Goal: Task Accomplishment & Management: Complete application form

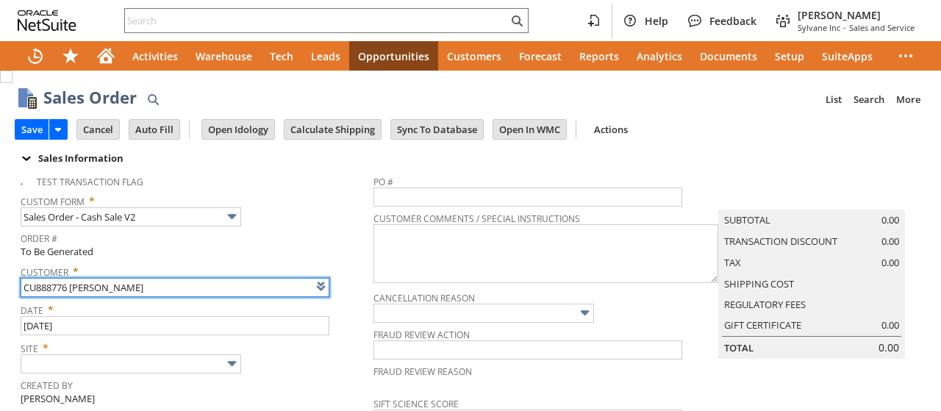
type input "Intelligent Recommendations ⁰"
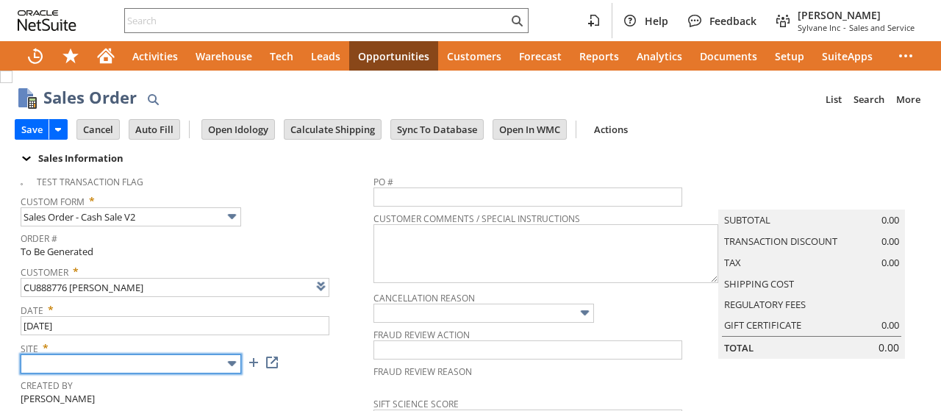
click at [131, 354] on input "text" at bounding box center [131, 363] width 221 height 19
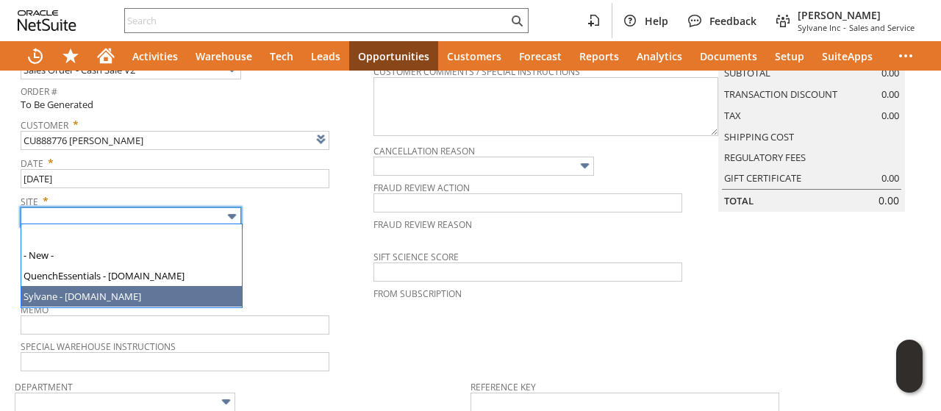
type input "Sylvane - [DOMAIN_NAME]"
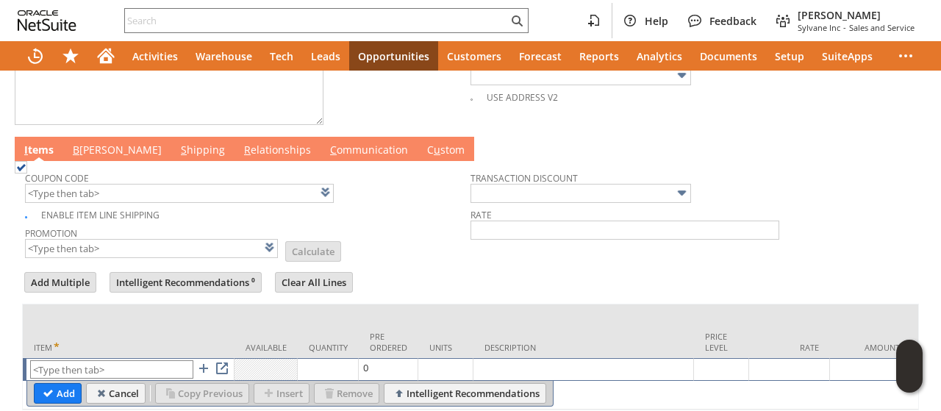
scroll to position [763, 0]
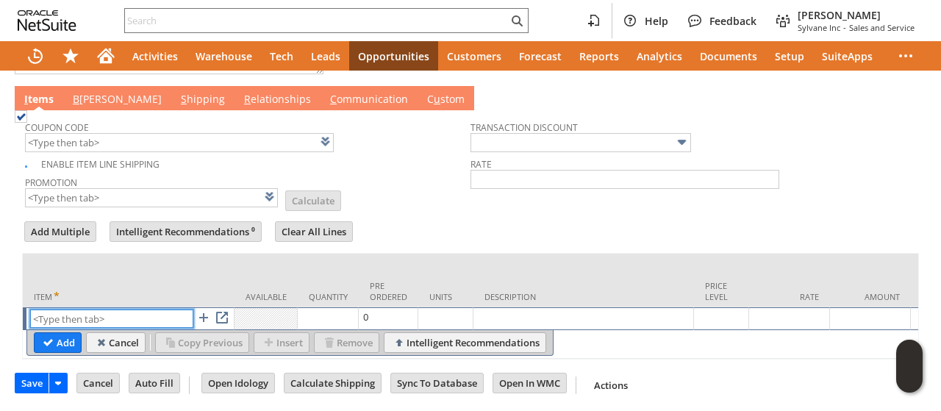
paste input "sa9007k"
type input "sa9007k"
click at [66, 333] on input "Add" at bounding box center [58, 342] width 46 height 19
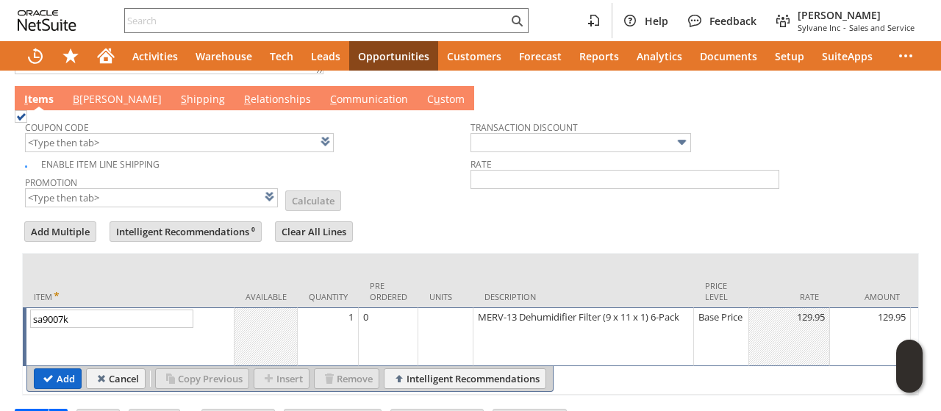
click at [43, 369] on input "Add" at bounding box center [58, 378] width 46 height 19
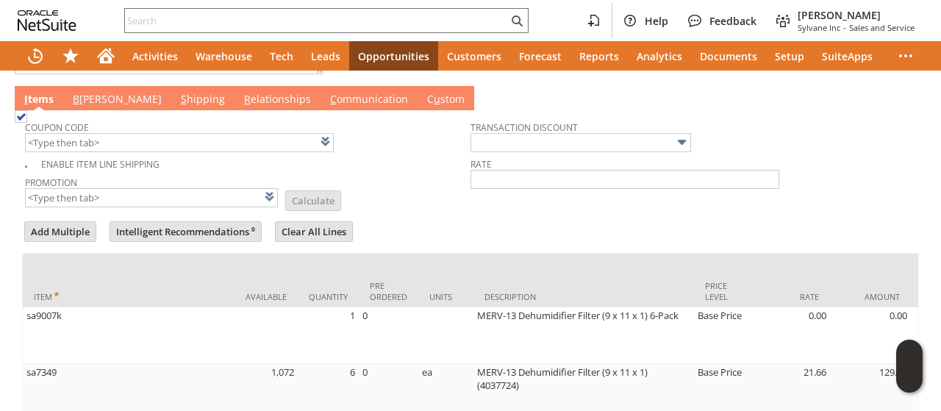
scroll to position [780, 0]
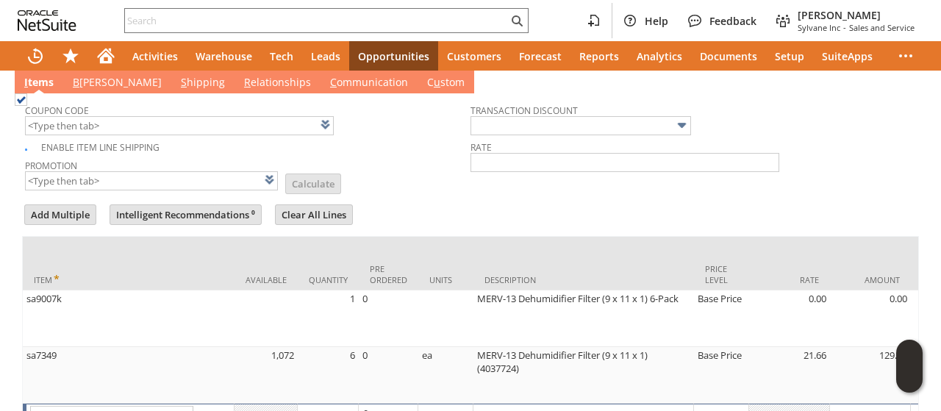
type input "Intelligent Recommendations¹⁰"
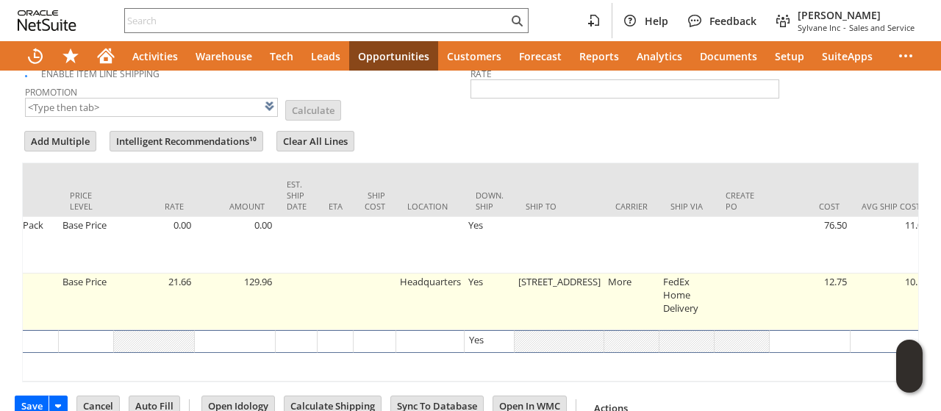
scroll to position [0, 640]
click at [528, 282] on td "105 Ocean Parkway" at bounding box center [555, 302] width 90 height 57
type input "105 Ocean Parkway"
type input "OK"
type input "Make Copy"
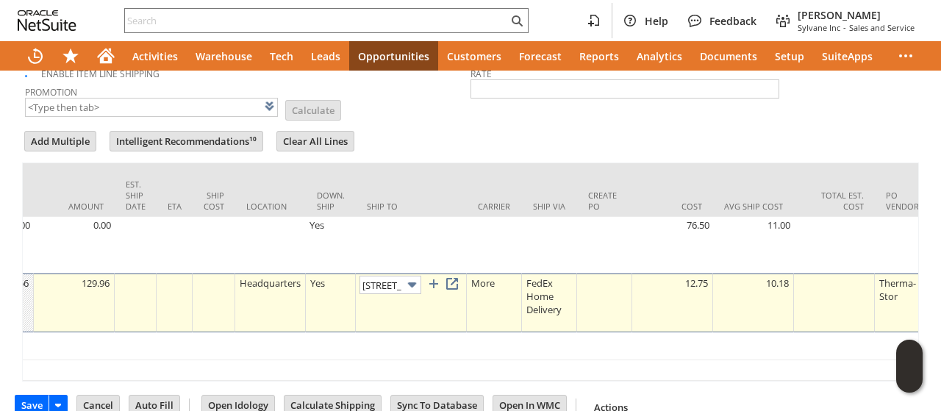
scroll to position [0, 43]
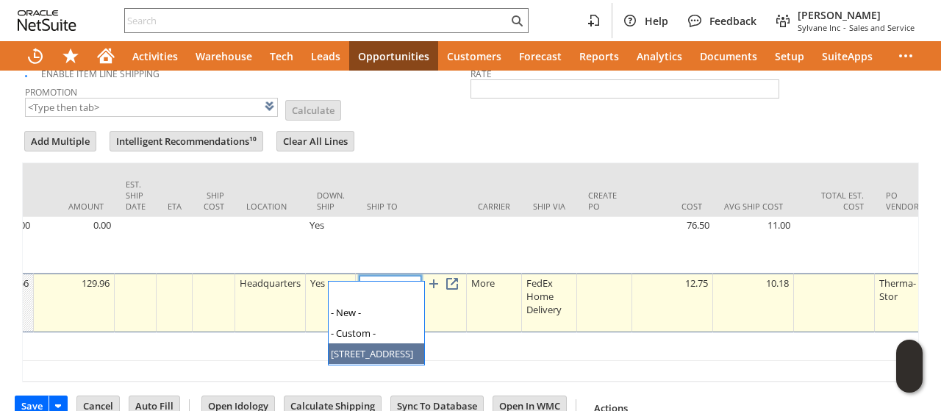
click at [409, 276] on img at bounding box center [412, 284] width 17 height 17
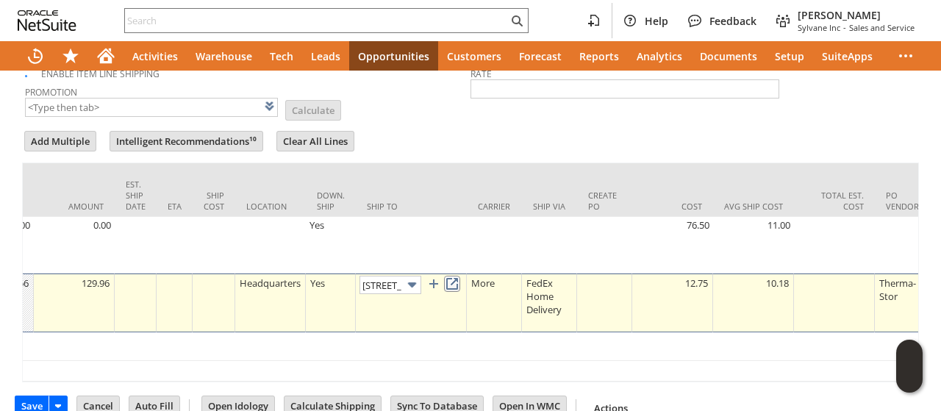
click at [460, 276] on link at bounding box center [452, 284] width 16 height 16
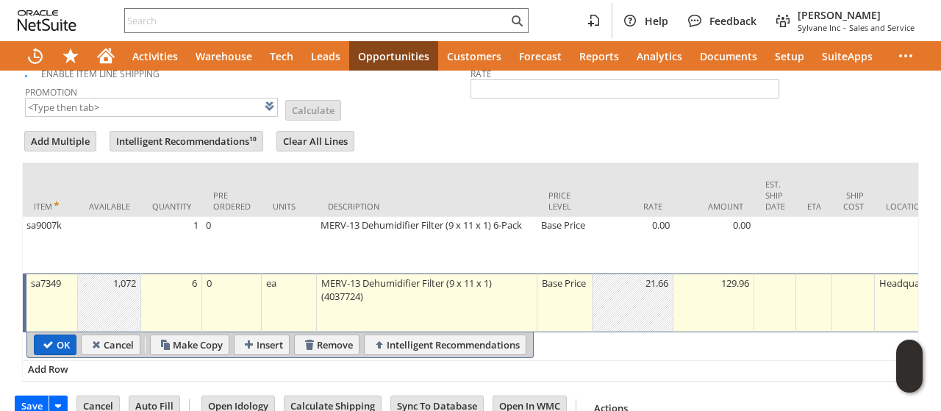
click at [49, 335] on input "OK" at bounding box center [55, 344] width 41 height 19
type input "Add"
type input "Copy Previous"
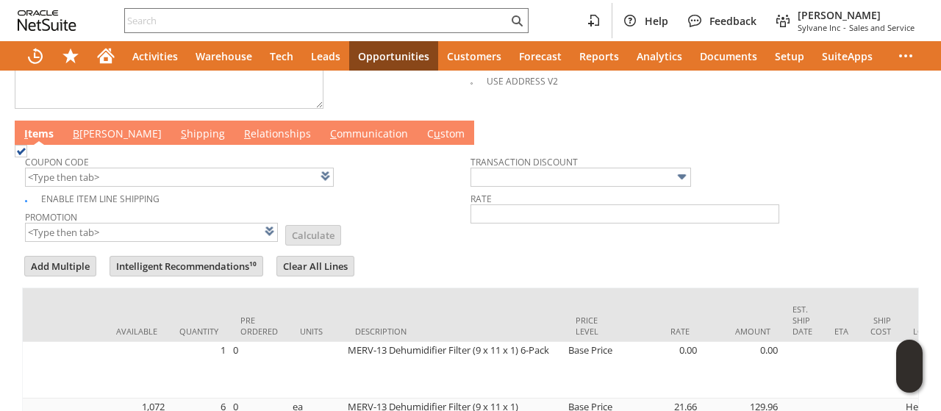
scroll to position [0, 129]
click at [93, 126] on link "B illing" at bounding box center [117, 134] width 96 height 16
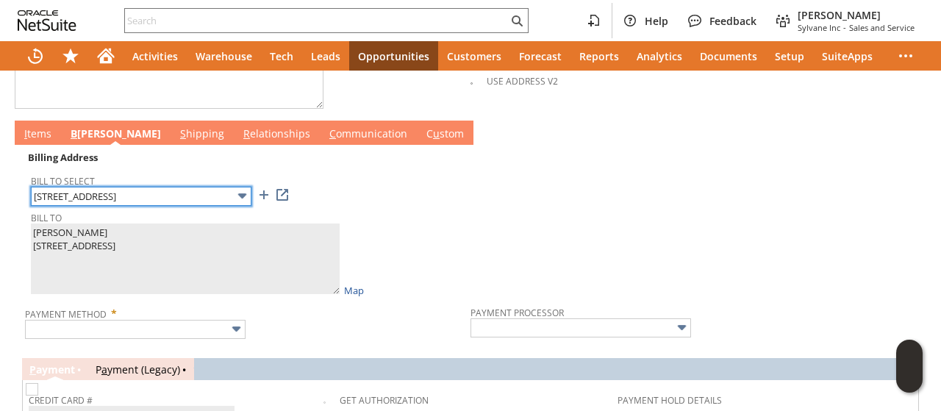
click at [124, 187] on input "105 Ocean Parkway" at bounding box center [141, 196] width 221 height 19
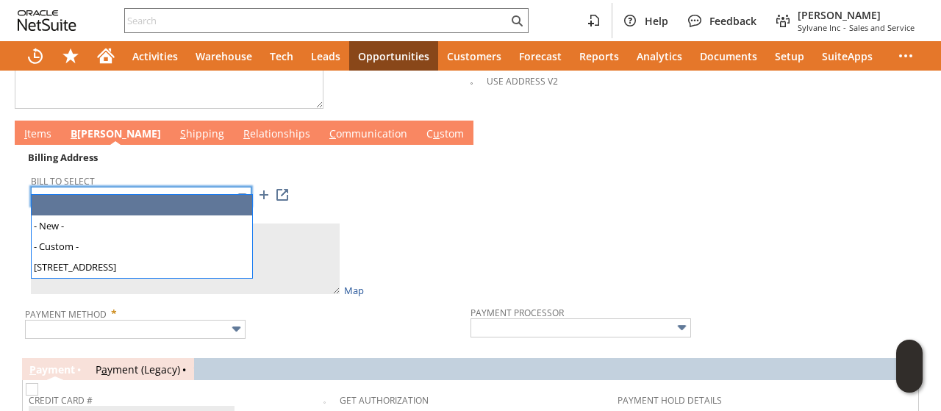
click at [126, 187] on input "text" at bounding box center [141, 196] width 221 height 19
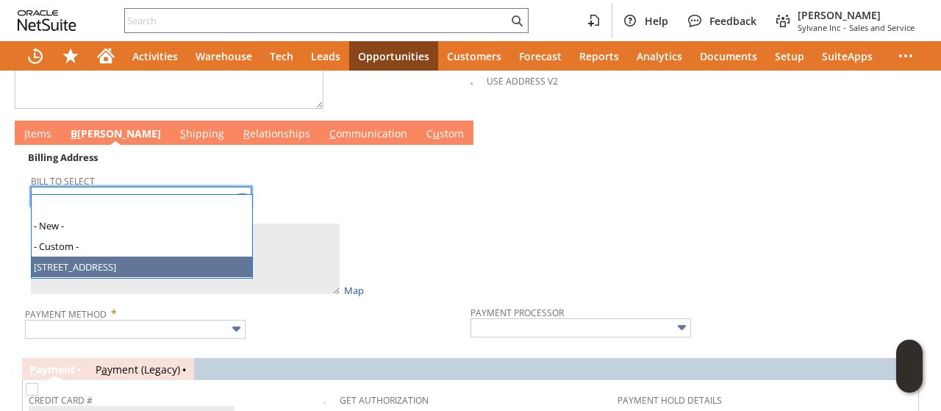
type input "105 Ocean Parkway"
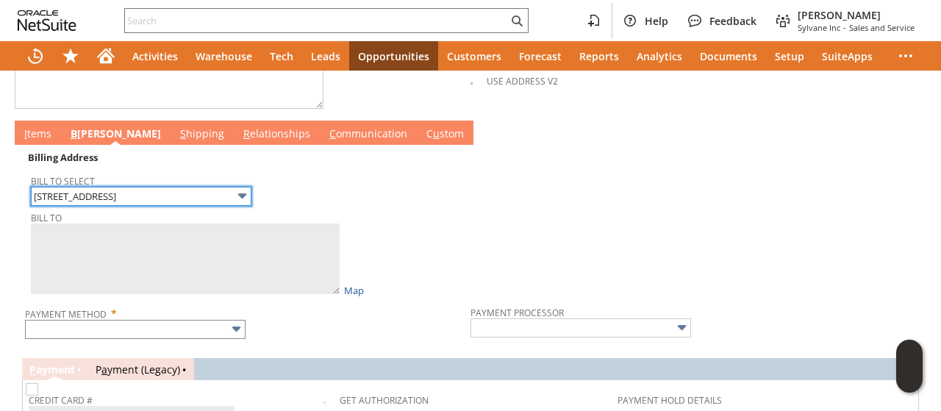
type textarea "John Charchut 105 Ocean Parkway Berlin MD 21811 United States"
type input "105 Ocean Parkway"
type input "21811"
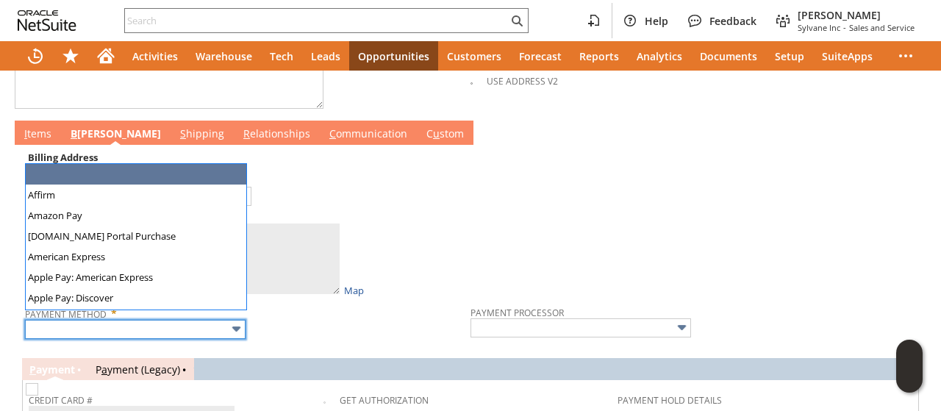
click at [128, 320] on input "text" at bounding box center [135, 329] width 221 height 19
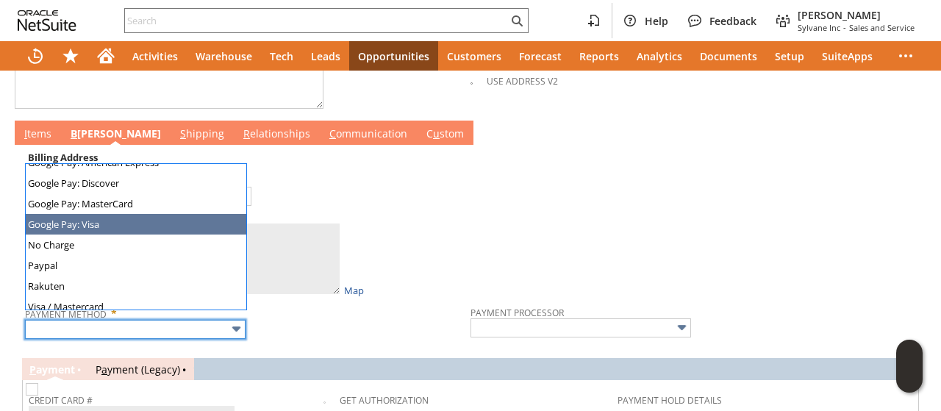
scroll to position [410, 0]
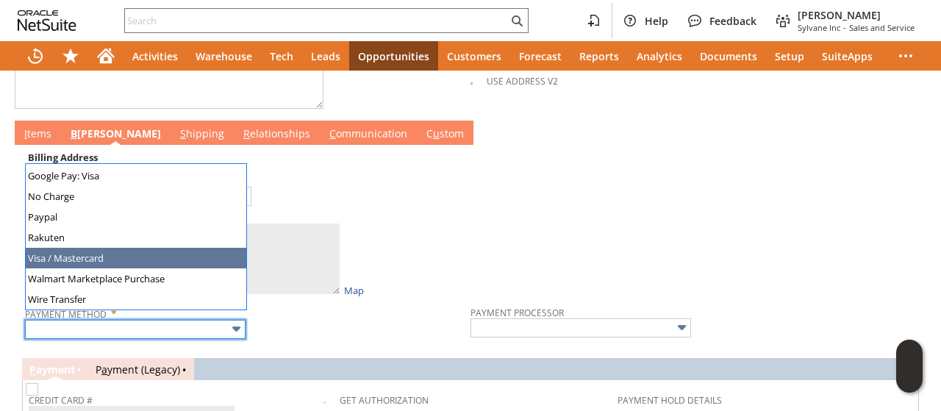
type input "Visa / Mastercard"
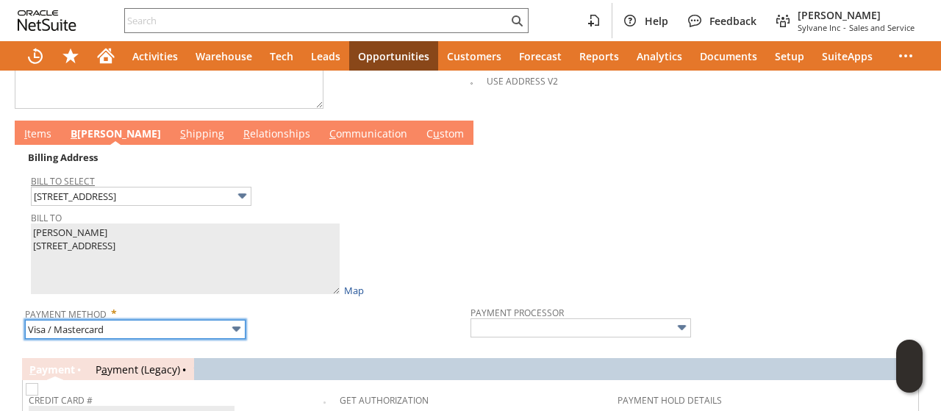
type input "Braintree"
checkbox input "true"
click at [44, 130] on link "I tems" at bounding box center [38, 134] width 35 height 16
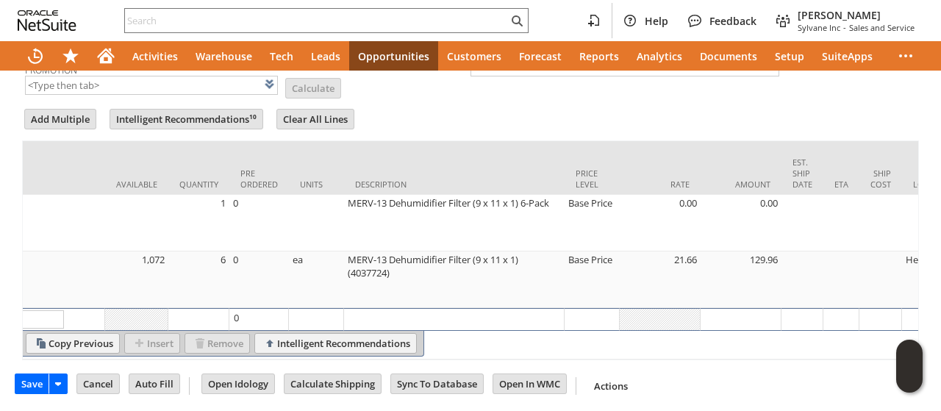
scroll to position [0, 0]
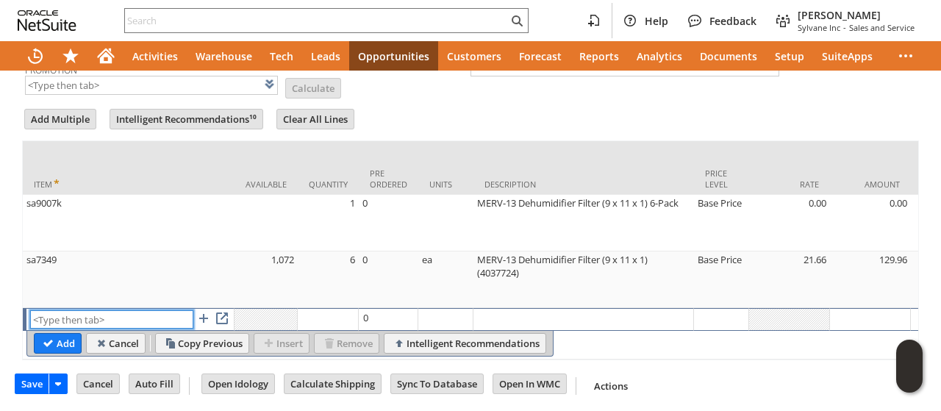
paste input "sa1114"
type input "sa1114"
click at [49, 334] on input "Add" at bounding box center [58, 343] width 46 height 19
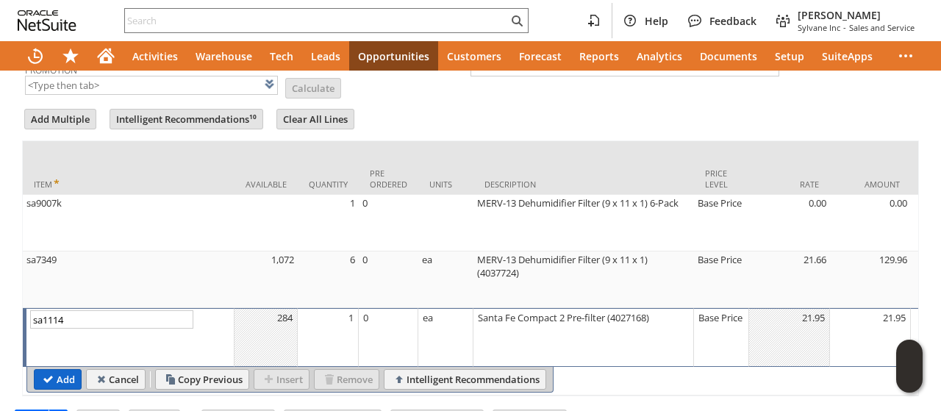
click at [66, 370] on input "Add" at bounding box center [58, 379] width 46 height 19
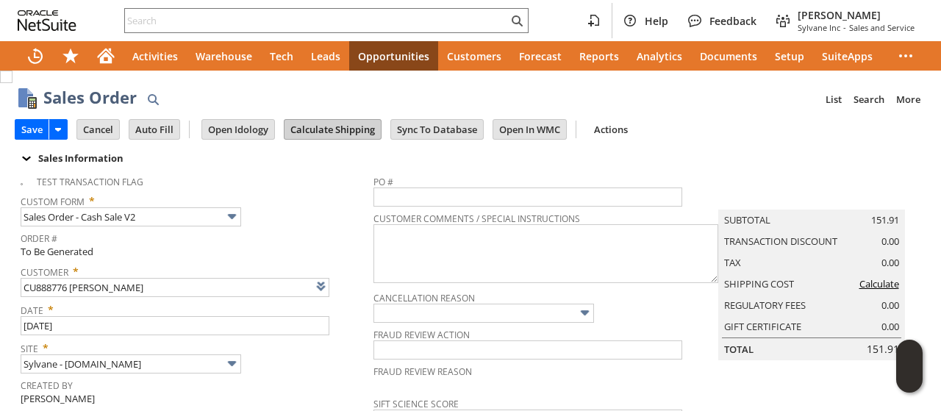
click at [321, 133] on input "Calculate Shipping" at bounding box center [333, 129] width 96 height 19
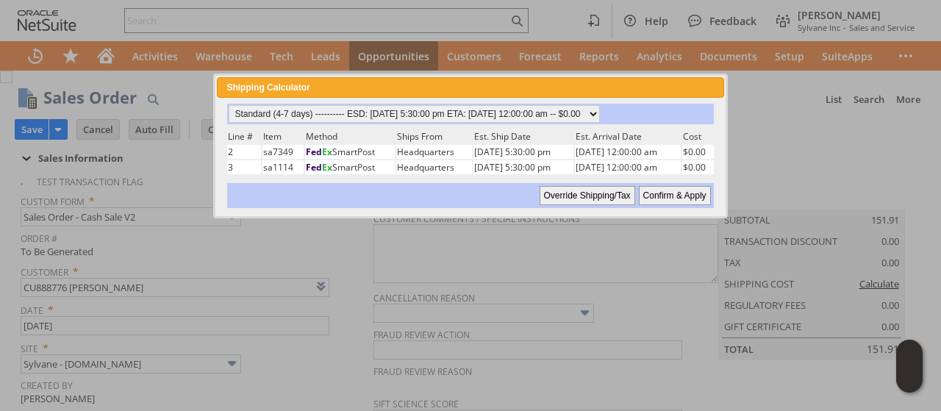
click at [672, 191] on input "Confirm & Apply" at bounding box center [675, 195] width 72 height 19
type input "Add"
type input "Copy Previous"
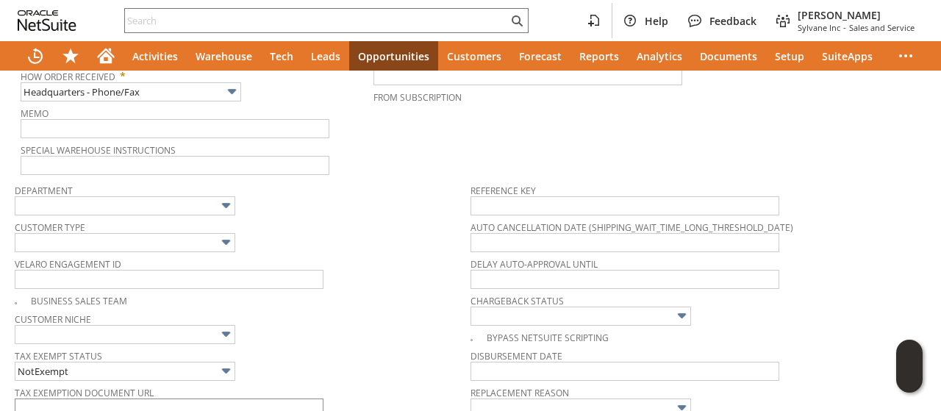
scroll to position [515, 0]
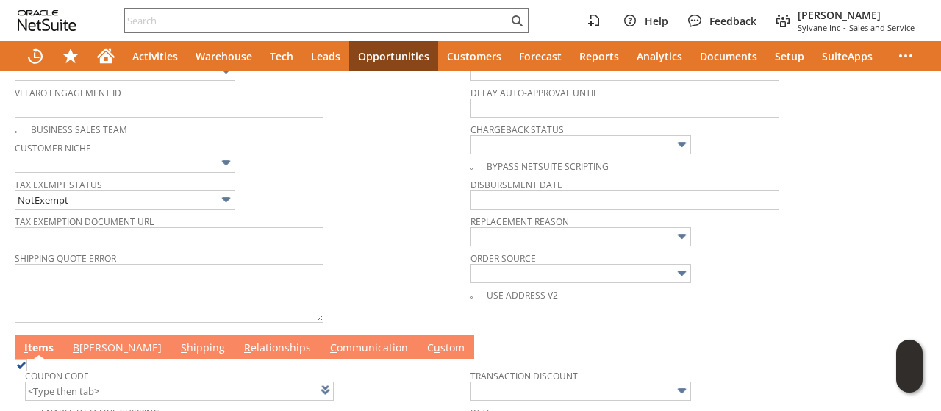
click at [88, 340] on link "B illing" at bounding box center [117, 348] width 96 height 16
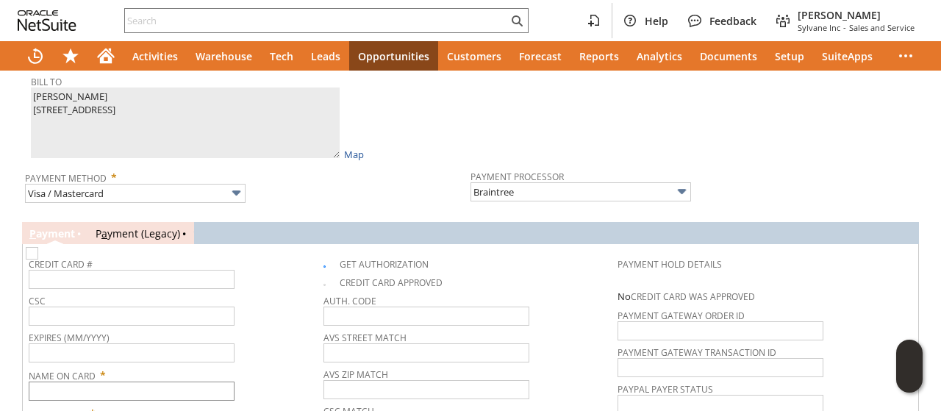
scroll to position [882, 0]
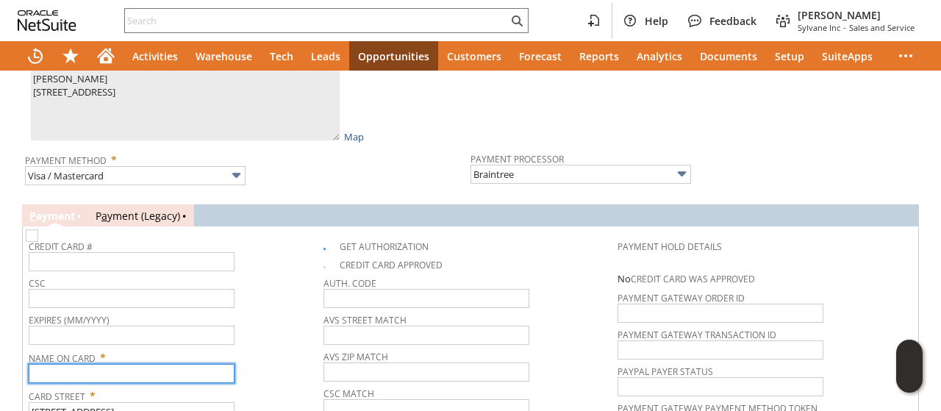
paste input "John Charchut"
type input "John Charchut"
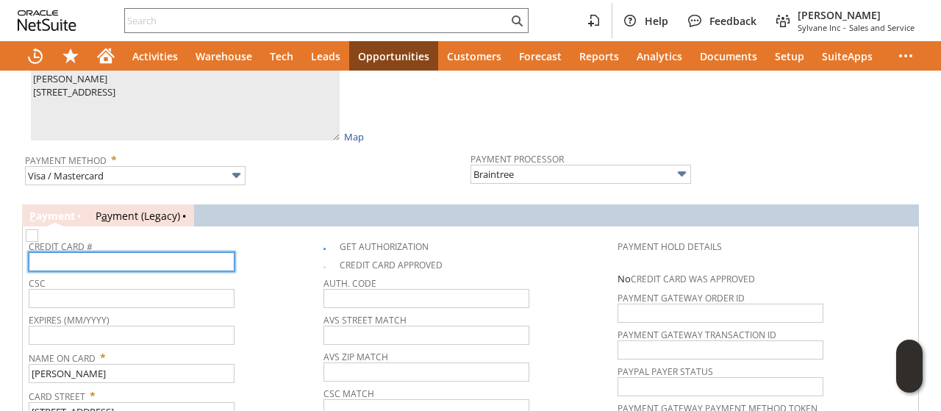
click at [133, 254] on input "text" at bounding box center [132, 261] width 206 height 19
click at [118, 252] on input "text" at bounding box center [132, 261] width 206 height 19
type input "4311963009061040"
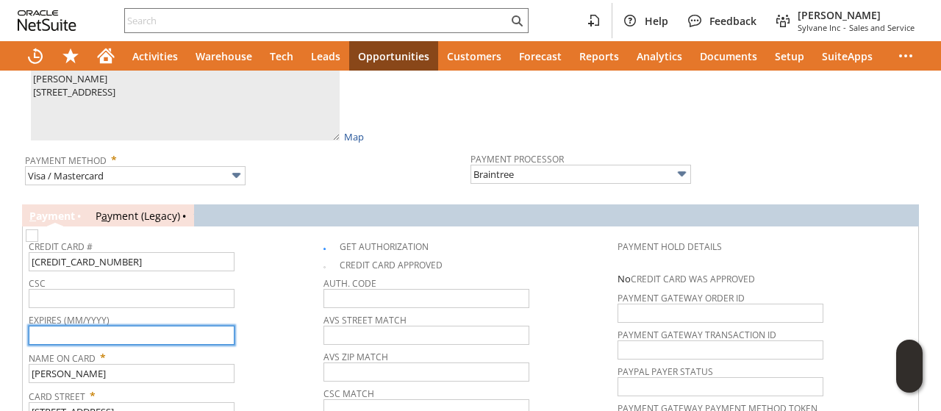
click at [132, 326] on input "text" at bounding box center [132, 335] width 206 height 19
type input "11/2026"
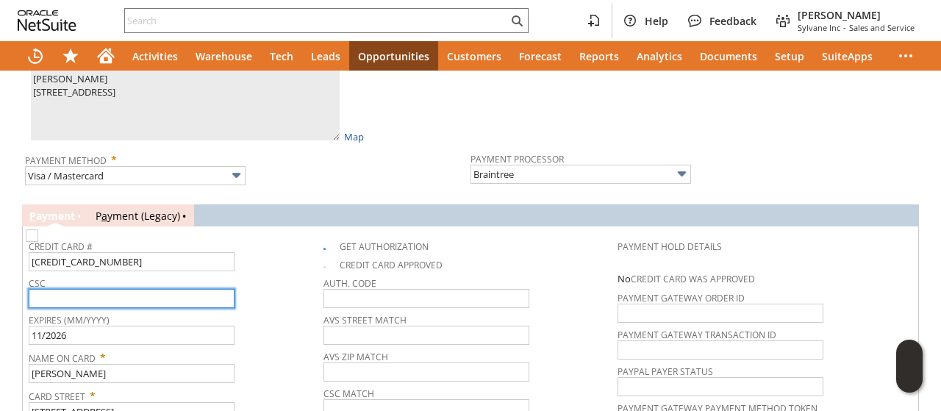
click at [153, 289] on input "text" at bounding box center [132, 298] width 206 height 19
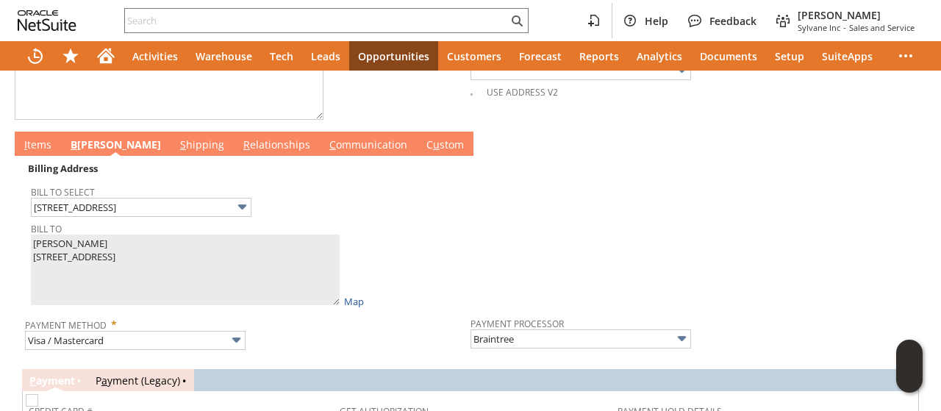
scroll to position [662, 0]
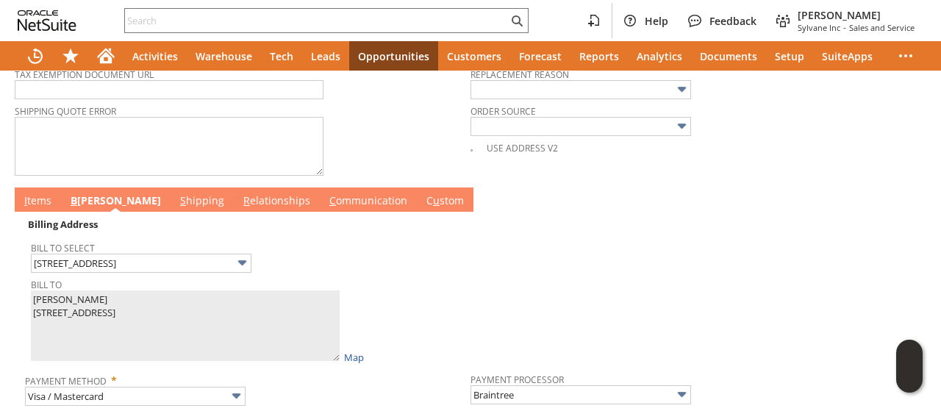
type input "762"
click at [43, 188] on td "I tems" at bounding box center [38, 200] width 46 height 24
click at [43, 193] on link "I tems" at bounding box center [38, 201] width 35 height 16
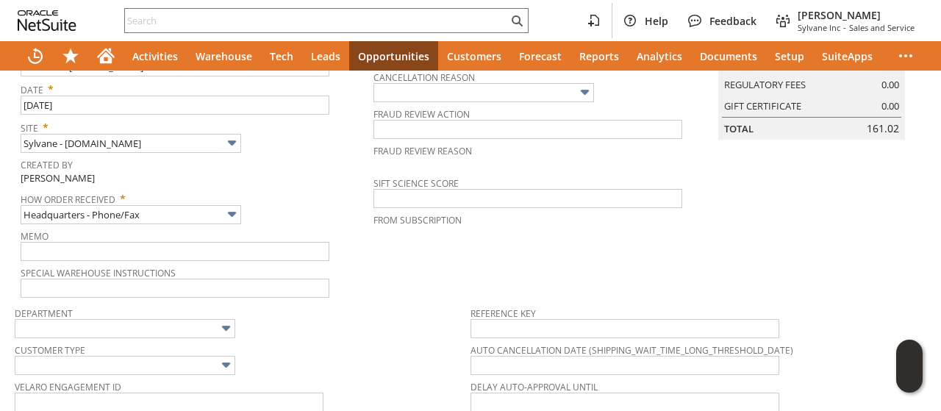
scroll to position [0, 0]
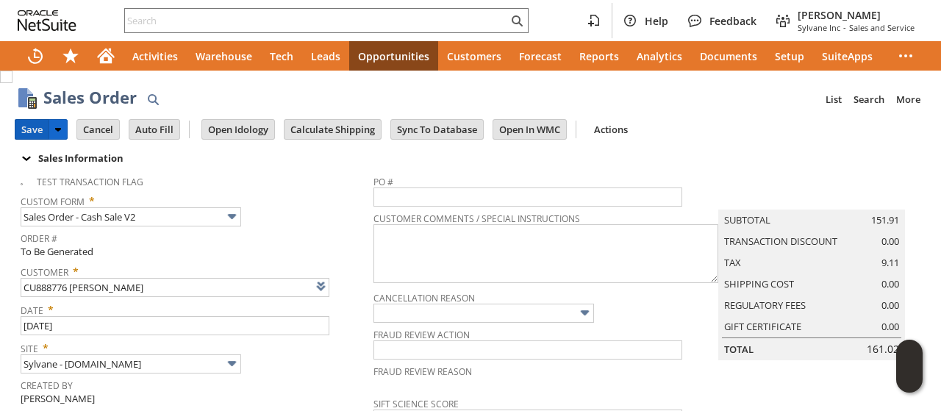
click at [34, 129] on input "Save" at bounding box center [31, 129] width 33 height 19
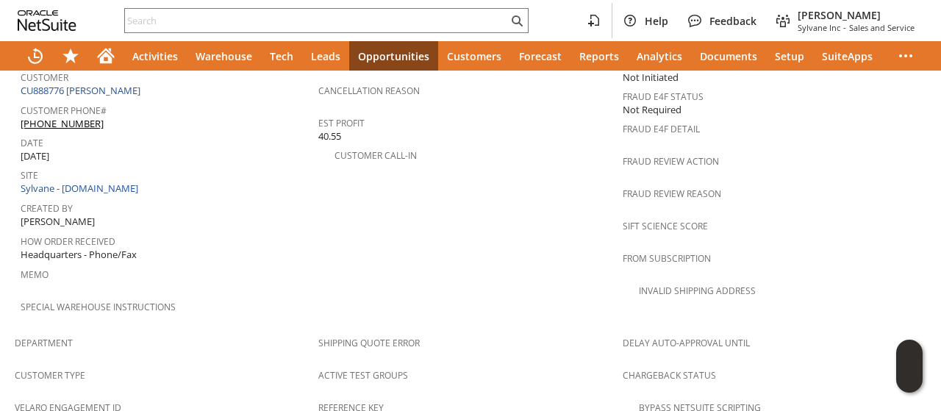
scroll to position [1115, 0]
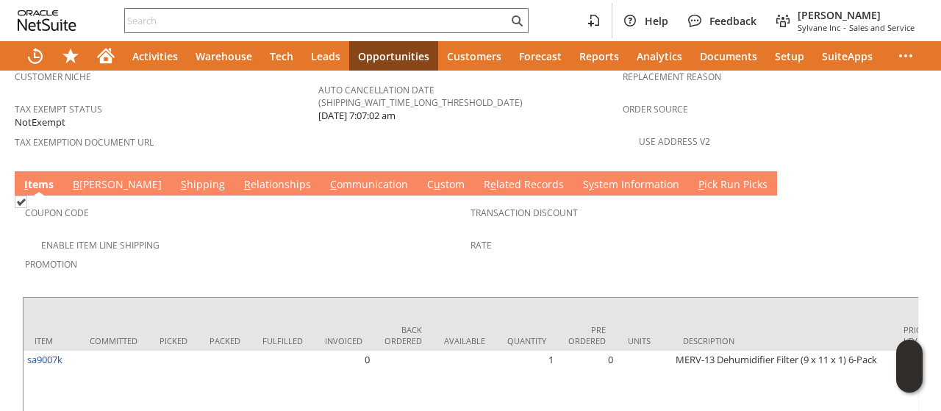
click at [326, 177] on link "C ommunication" at bounding box center [368, 185] width 85 height 16
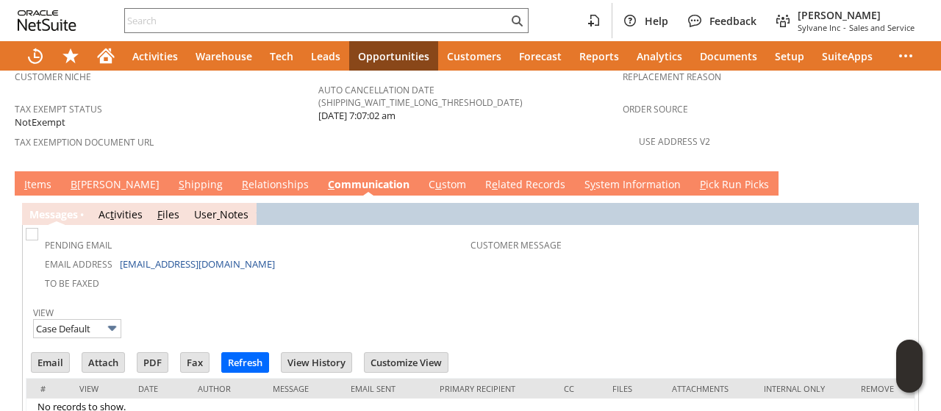
scroll to position [0, 0]
drag, startPoint x: 476, startPoint y: 215, endPoint x: 325, endPoint y: 129, distance: 174.6
click at [473, 231] on td "Customer Message" at bounding box center [692, 261] width 442 height 61
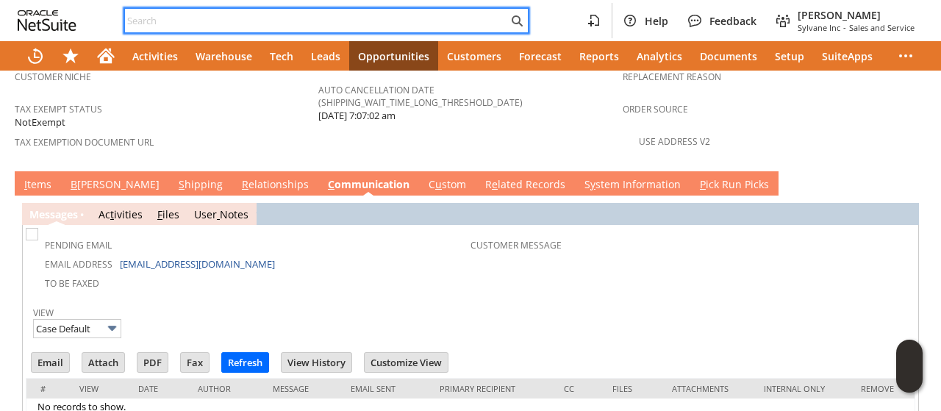
paste input "4124752104"
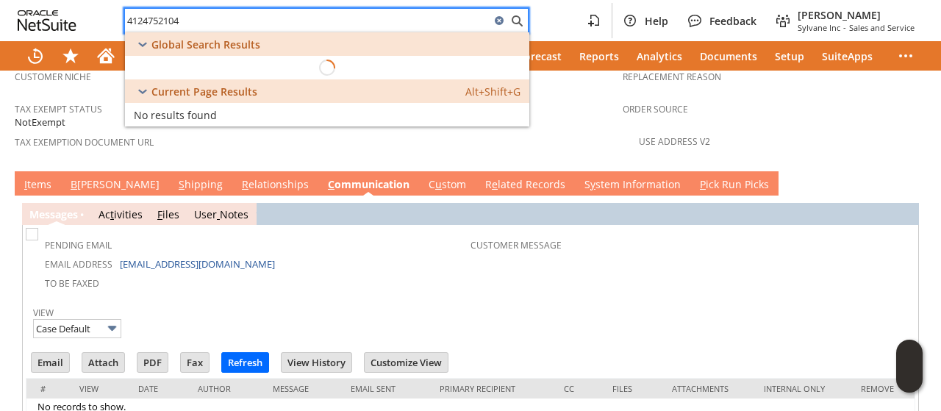
type input "4124752104"
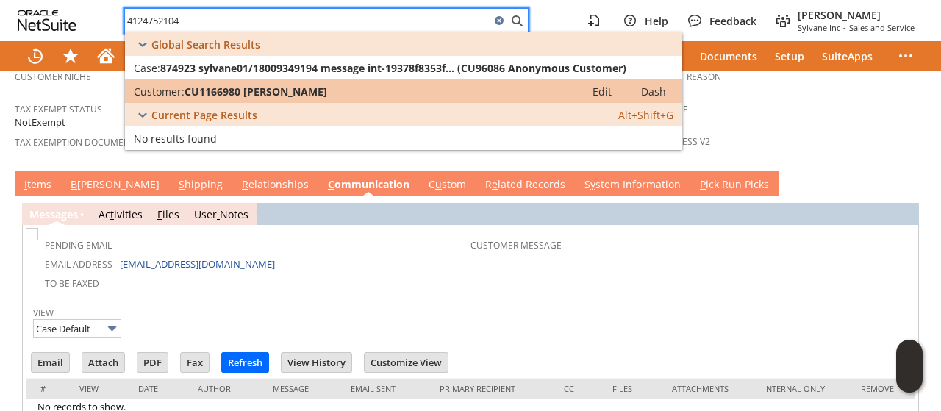
click at [196, 95] on span "CU1166980 [PERSON_NAME]" at bounding box center [256, 92] width 143 height 14
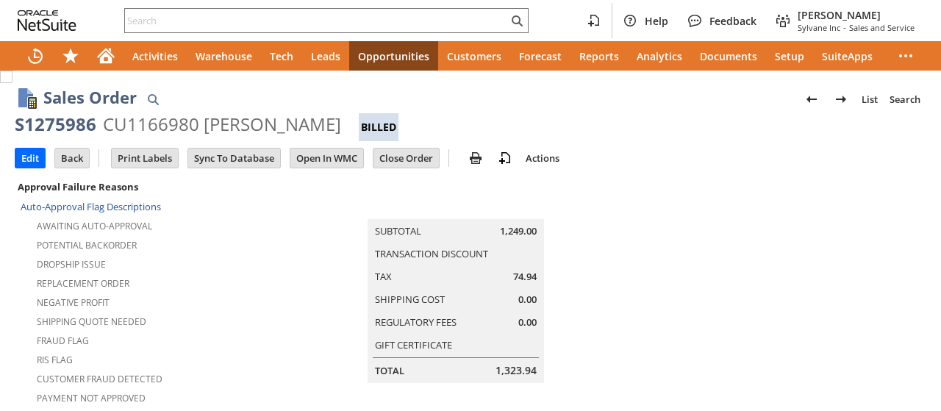
scroll to position [1029, 0]
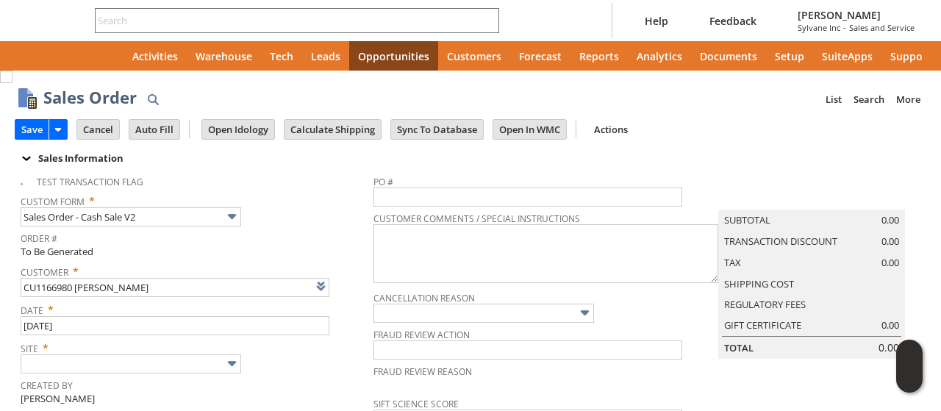
type input "Intelligent Recommendations ⁰"
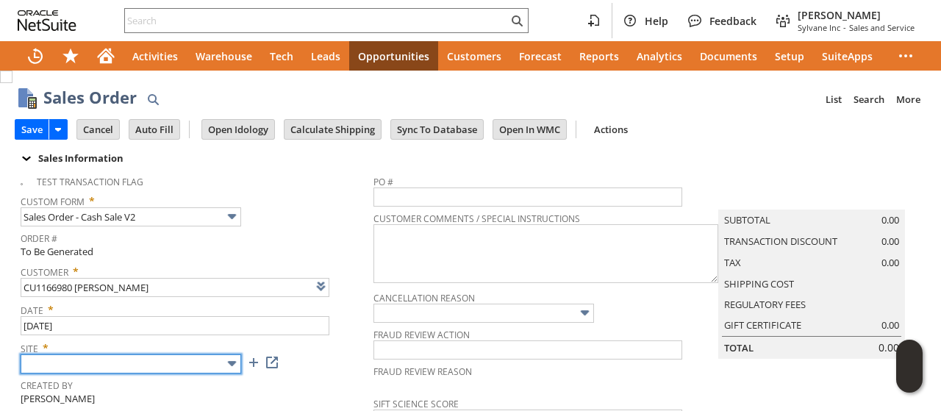
click at [146, 362] on input "text" at bounding box center [131, 363] width 221 height 19
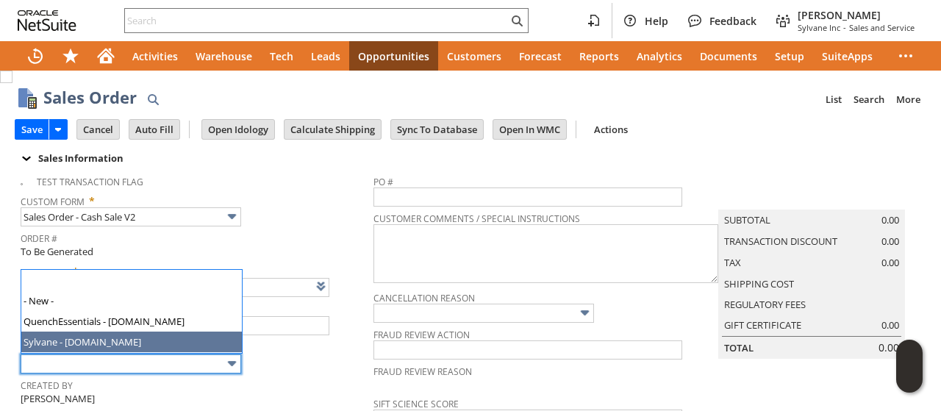
type input "Sylvane - [DOMAIN_NAME]"
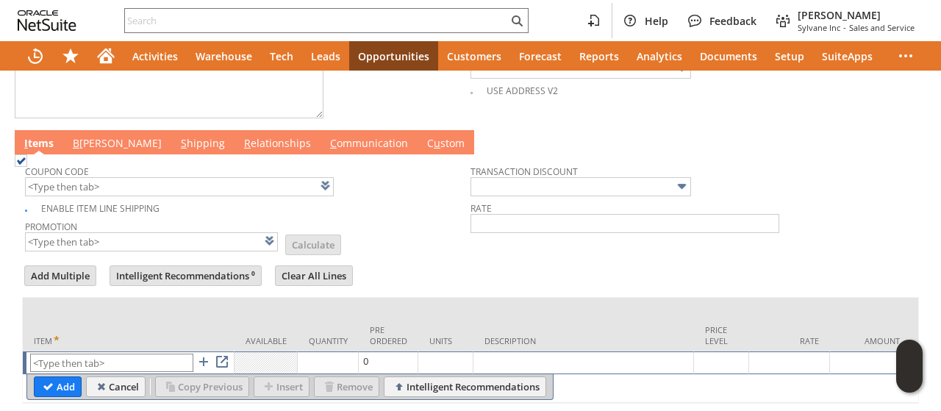
scroll to position [763, 0]
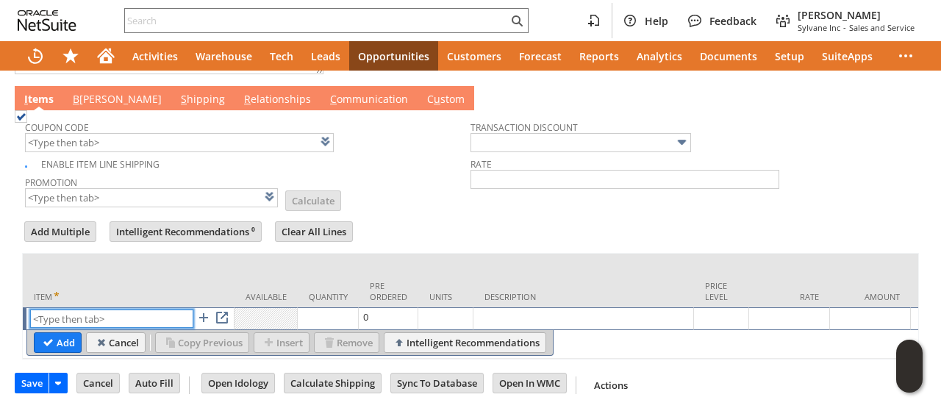
paste input "fr10012"
type input "fr10012"
click at [59, 333] on input "Add" at bounding box center [58, 342] width 46 height 19
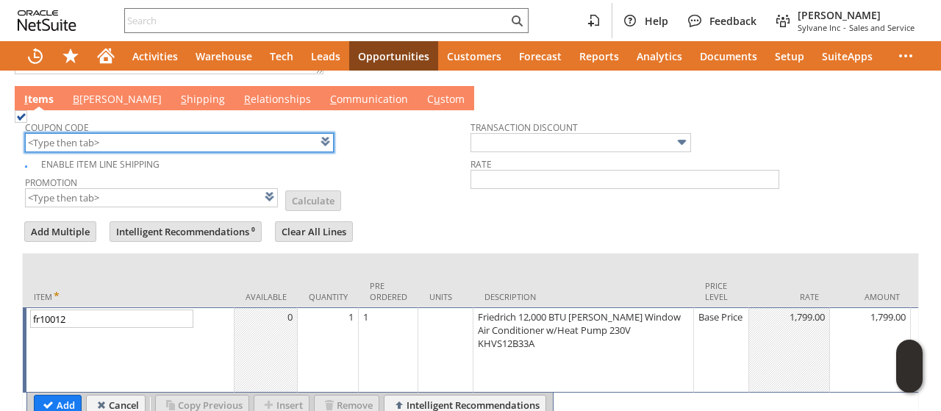
click at [151, 133] on input "text" at bounding box center [179, 142] width 309 height 19
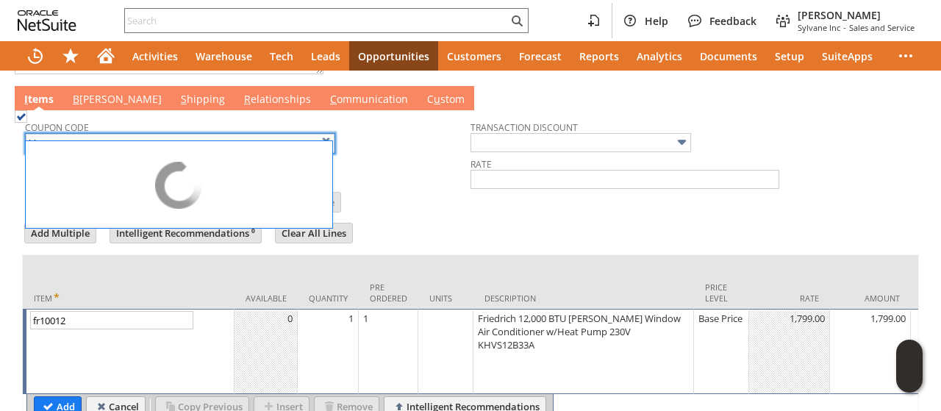
click at [401, 180] on td "Promotion List Calculate" at bounding box center [248, 192] width 446 height 37
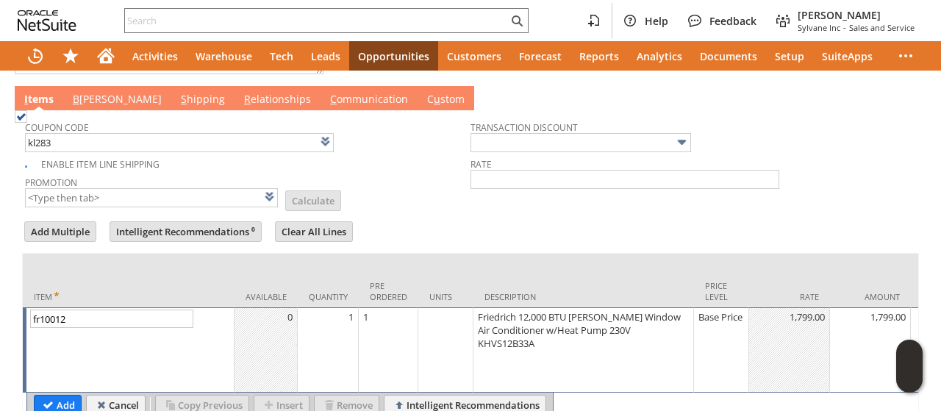
type input "KL283"
type input "Promo Code"
type input "-5.0%"
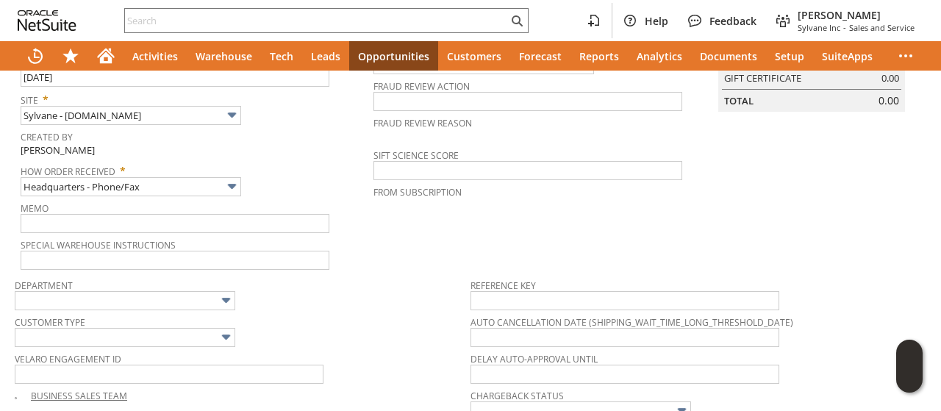
scroll to position [0, 0]
